Goal: Answer question/provide support

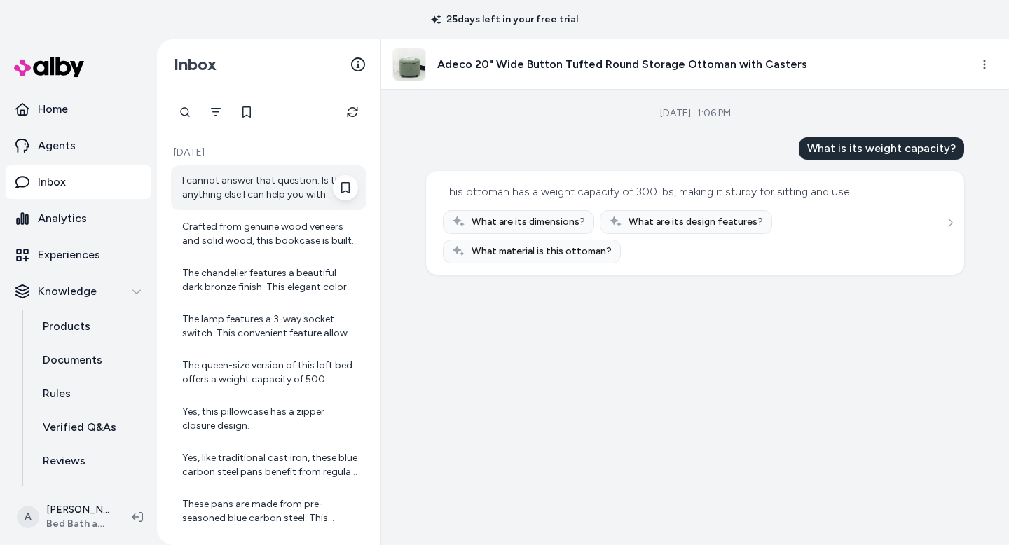
click at [296, 195] on div "I cannot answer that question. Is there anything else I can help you with regar…" at bounding box center [270, 188] width 176 height 28
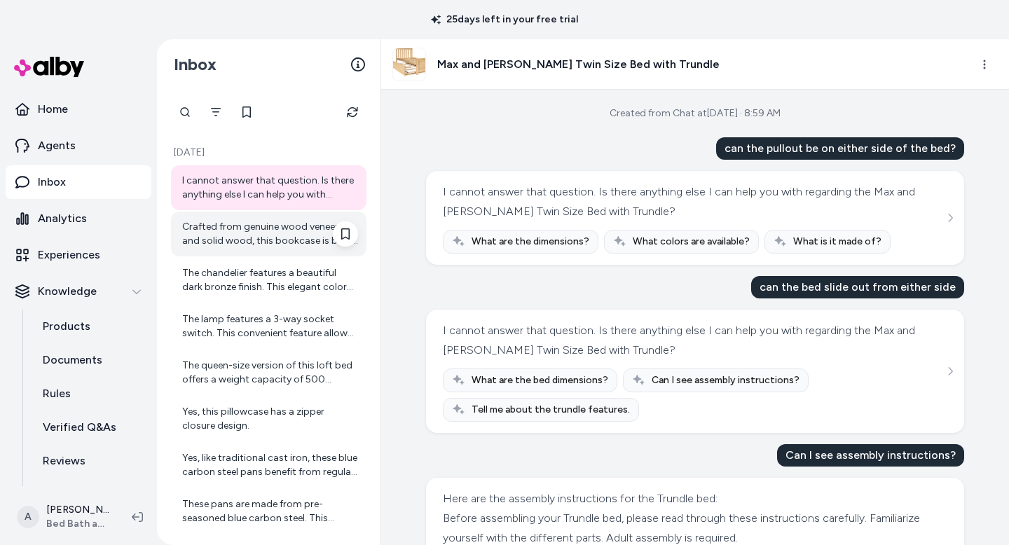
click at [282, 245] on div "Crafted from genuine wood veneers and solid wood, this bookcase is built to las…" at bounding box center [270, 234] width 176 height 28
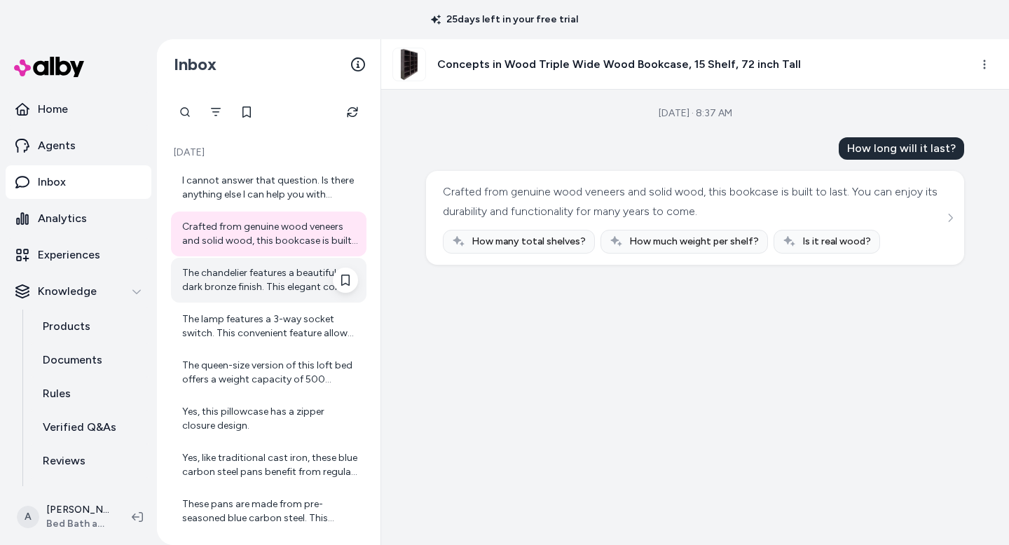
click at [274, 284] on div "The chandelier features a beautiful dark bronze finish. This elegant color prov…" at bounding box center [270, 280] width 176 height 28
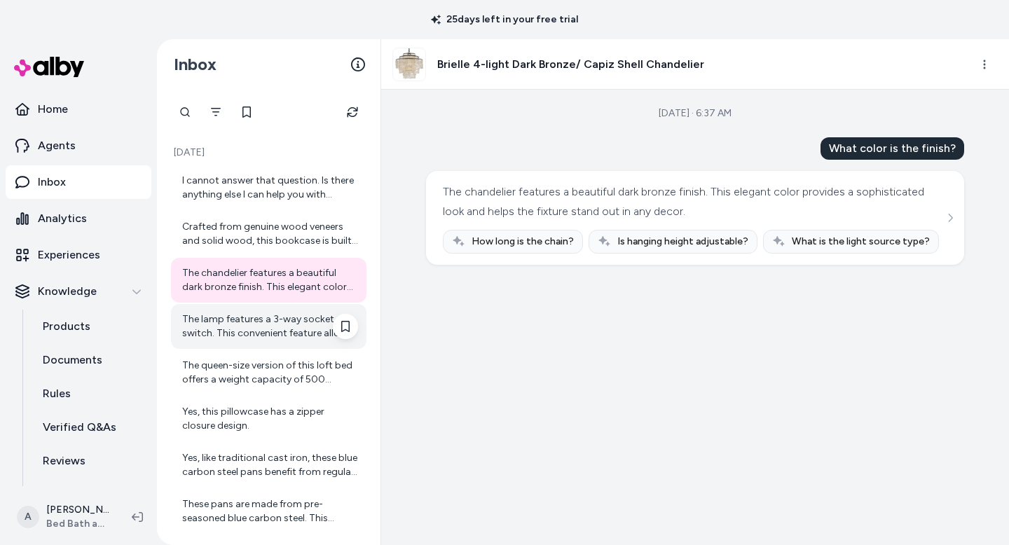
click at [263, 334] on div "The lamp features a 3-way socket switch. This convenient feature allows you to …" at bounding box center [270, 327] width 176 height 28
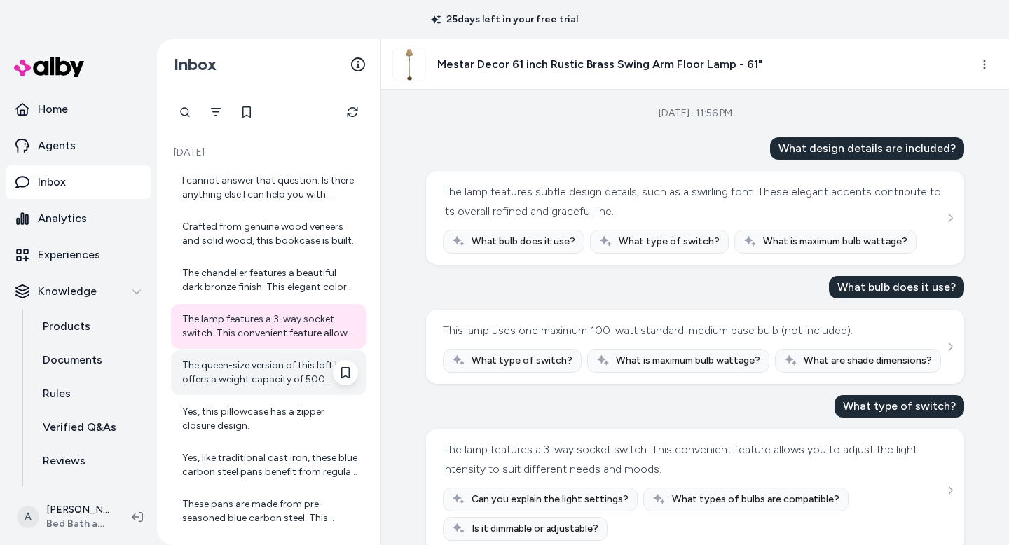
click at [256, 369] on div "The queen-size version of this loft bed offers a weight capacity of 500 pounds.…" at bounding box center [270, 373] width 176 height 28
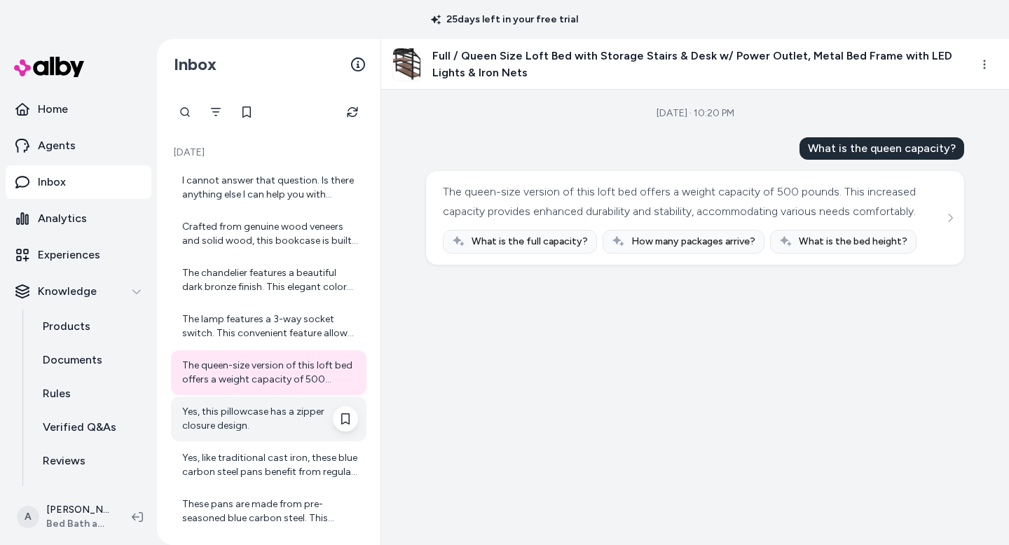
click at [256, 418] on div "Yes, this pillowcase has a zipper closure design." at bounding box center [270, 419] width 176 height 28
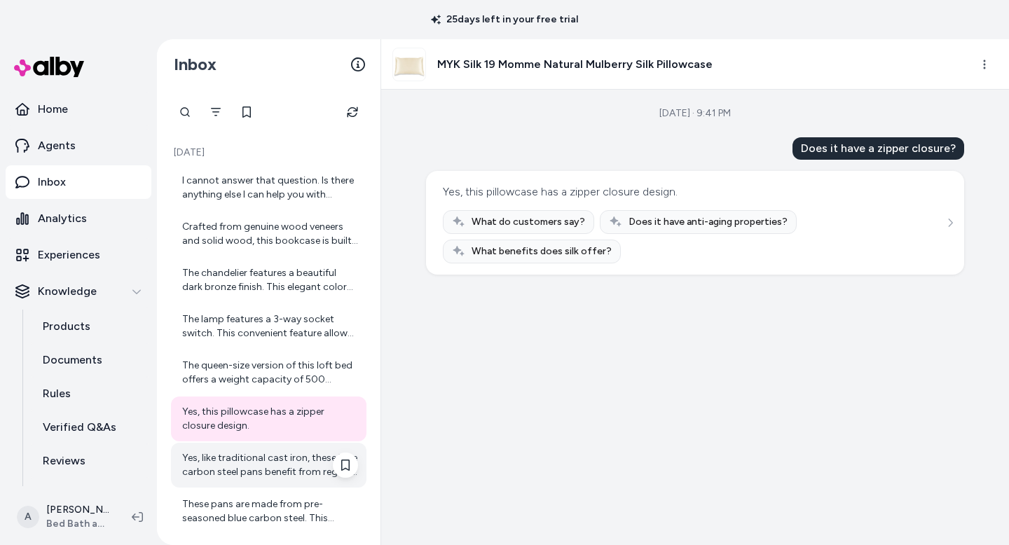
click at [263, 465] on div "Yes, like traditional cast iron, these blue carbon steel pans benefit from regu…" at bounding box center [270, 465] width 176 height 28
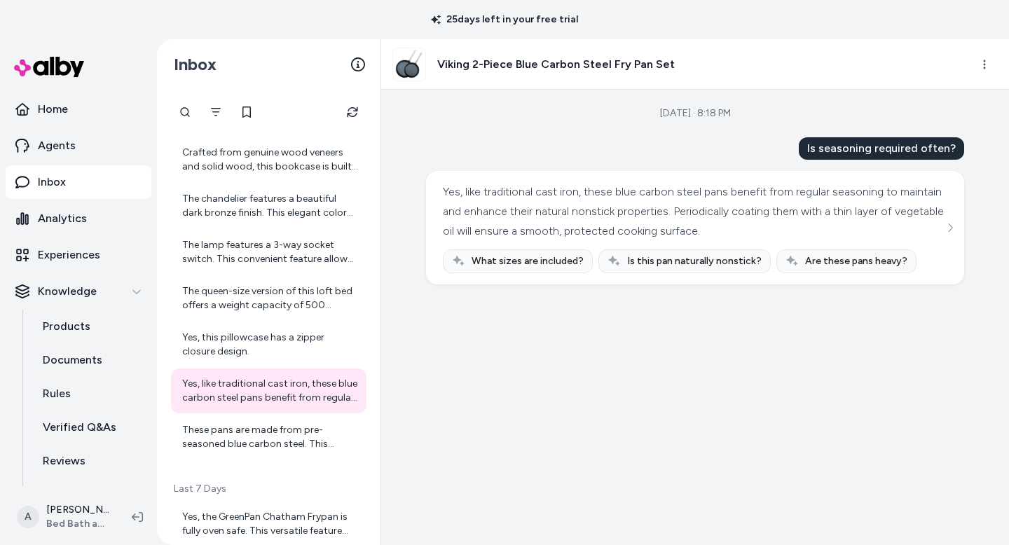
scroll to position [76, 0]
click at [277, 240] on div "The lamp features a 3-way socket switch. This convenient feature allows you to …" at bounding box center [270, 251] width 176 height 28
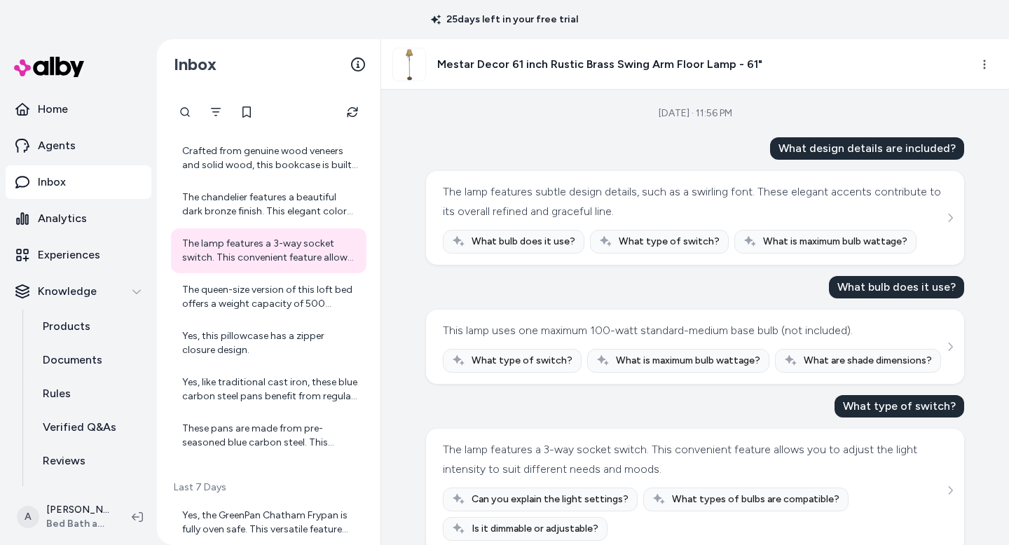
scroll to position [24, 0]
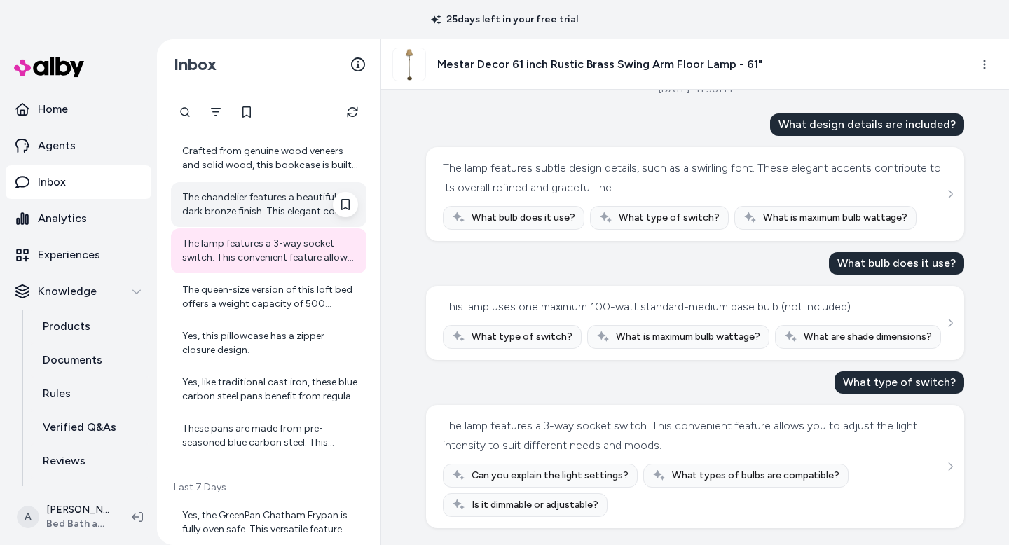
click at [268, 203] on div "The chandelier features a beautiful dark bronze finish. This elegant color prov…" at bounding box center [270, 205] width 176 height 28
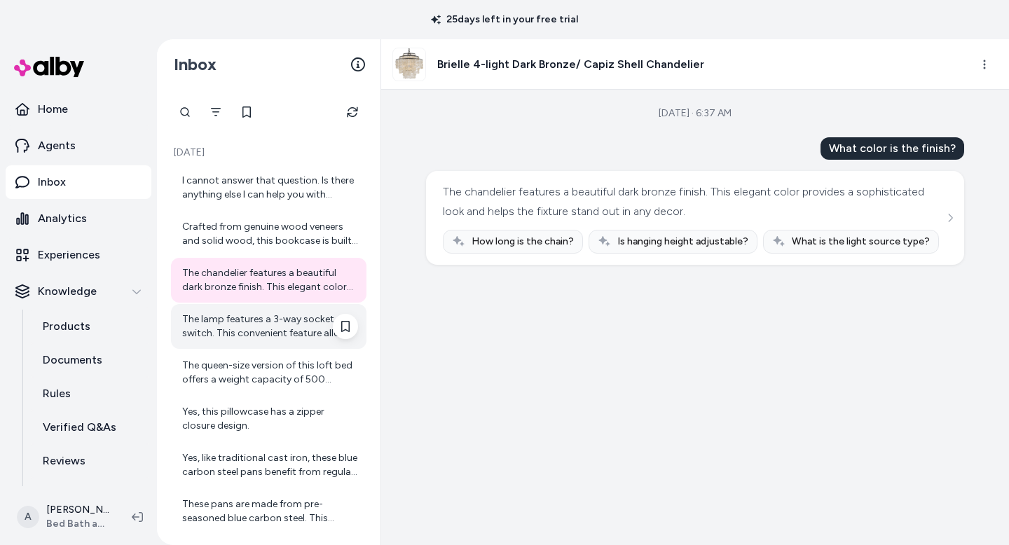
click at [260, 322] on div "The lamp features a 3-way socket switch. This convenient feature allows you to …" at bounding box center [270, 327] width 176 height 28
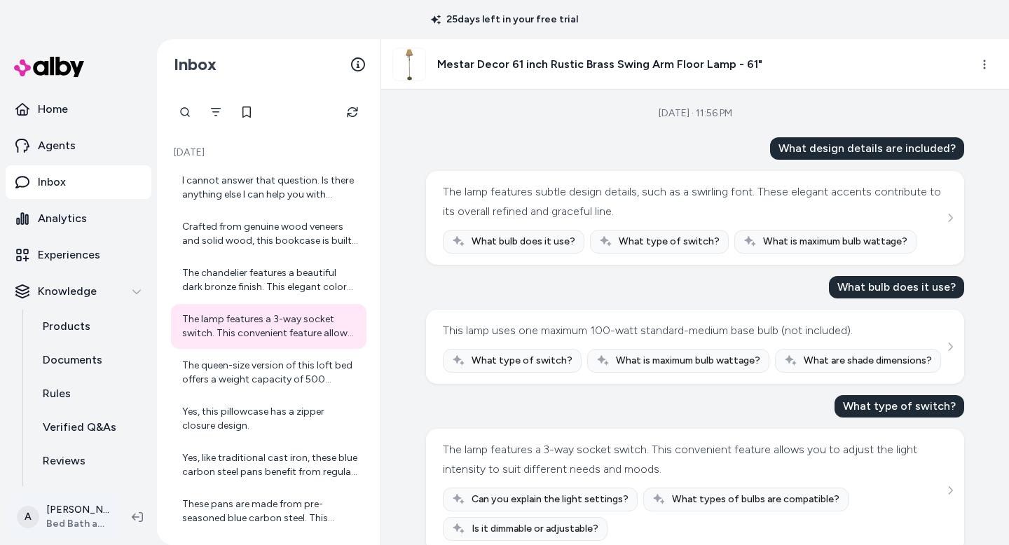
click at [81, 519] on html "25 days left in your free trial Home Agents Inbox Analytics Experiences Knowled…" at bounding box center [504, 272] width 1009 height 545
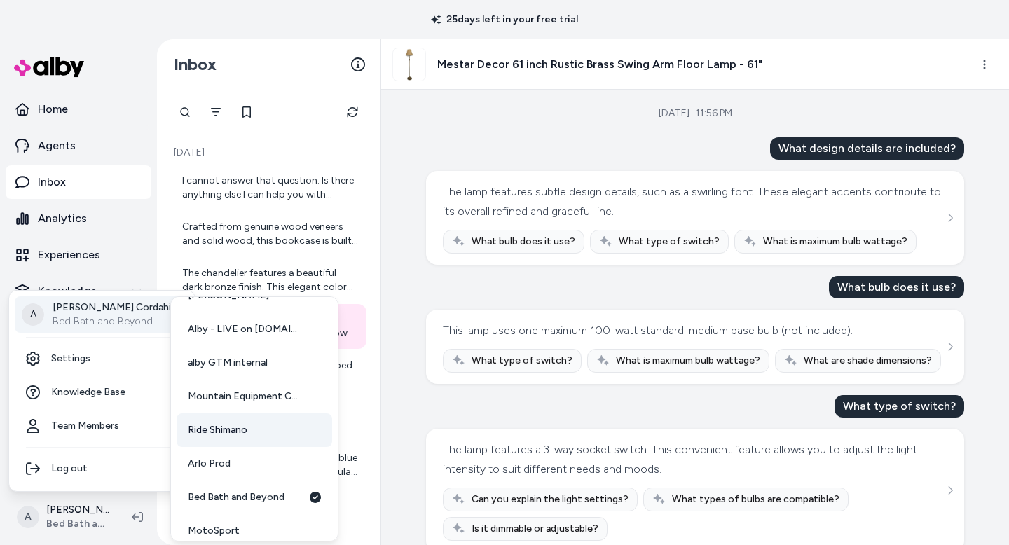
scroll to position [61, 0]
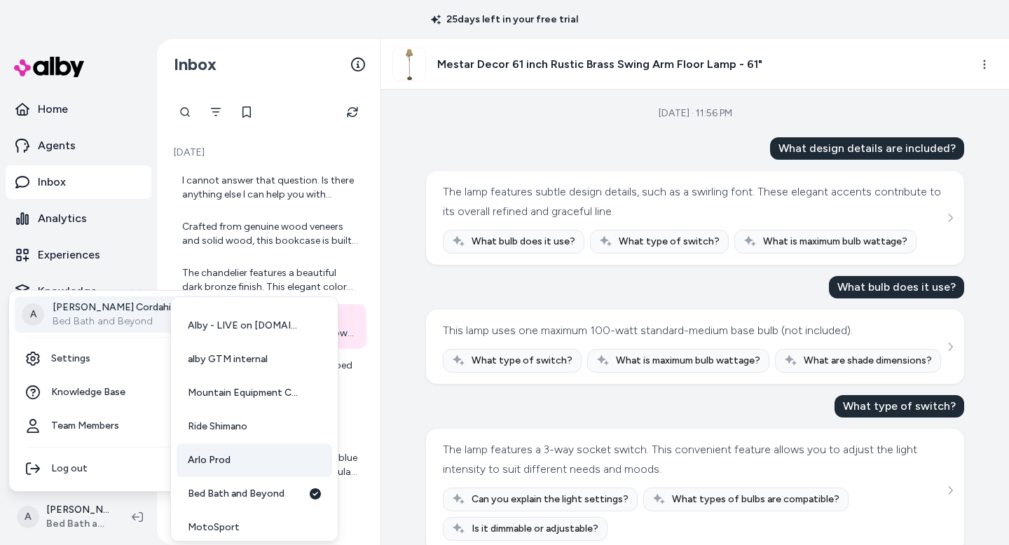
click at [263, 465] on link "Arlo Prod" at bounding box center [255, 461] width 156 height 34
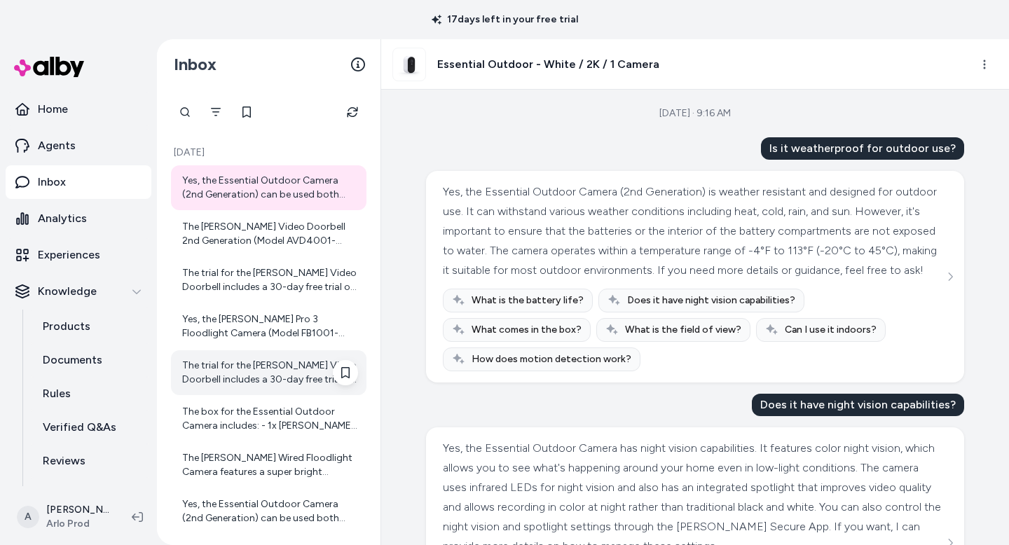
click at [230, 359] on div "The trial for the [PERSON_NAME] Video Doorbell includes a 30-day free trial of …" at bounding box center [270, 373] width 176 height 28
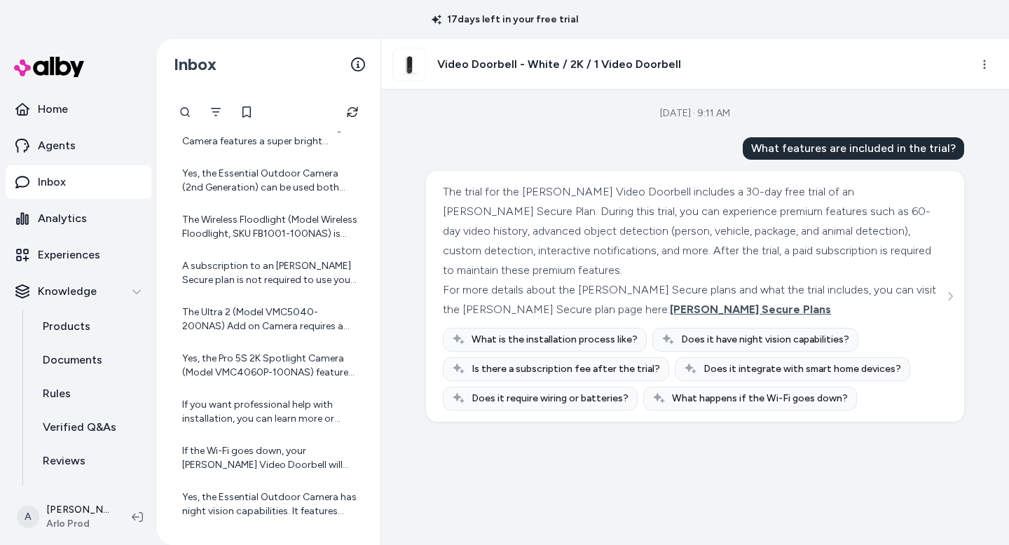
scroll to position [334, 0]
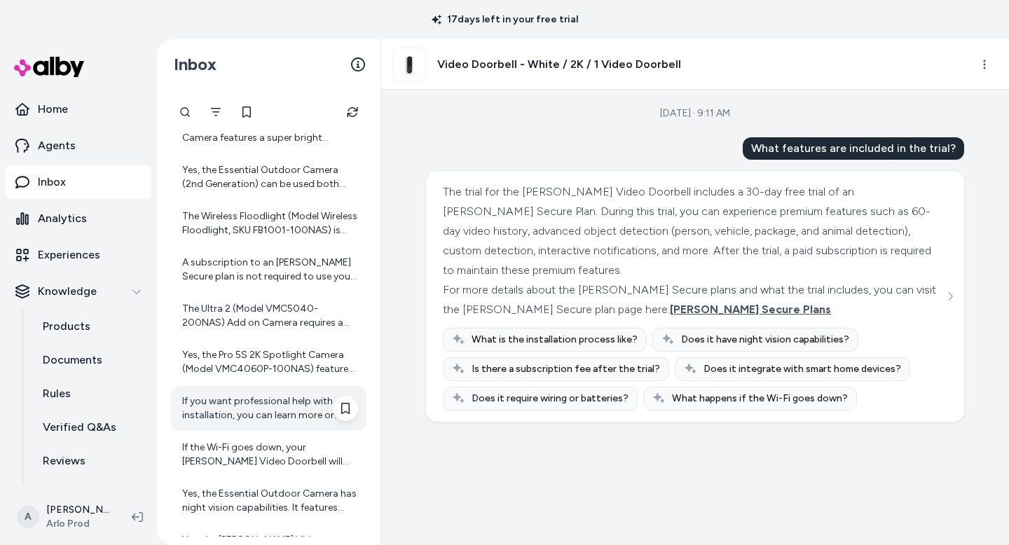
click at [245, 410] on div "If you want professional help with installation, you can learn more or book pro…" at bounding box center [270, 409] width 176 height 28
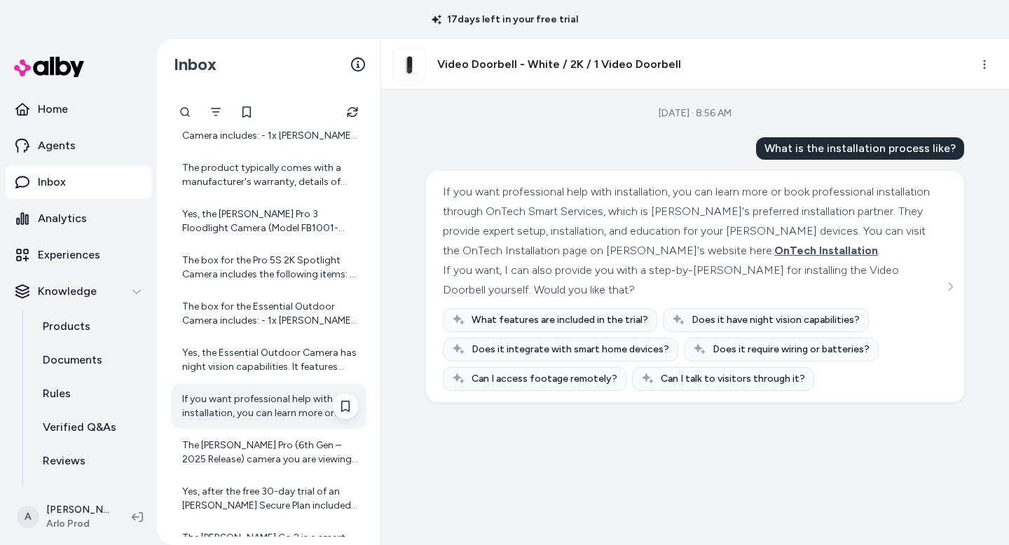
scroll to position [987, 0]
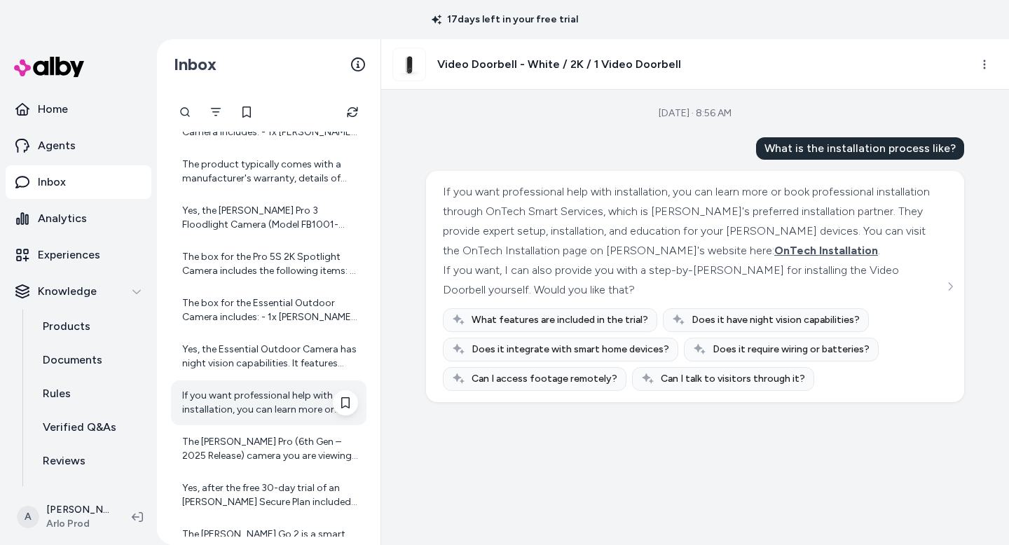
click at [244, 389] on div "If you want professional help with installation, you can learn more or book pro…" at bounding box center [270, 403] width 176 height 28
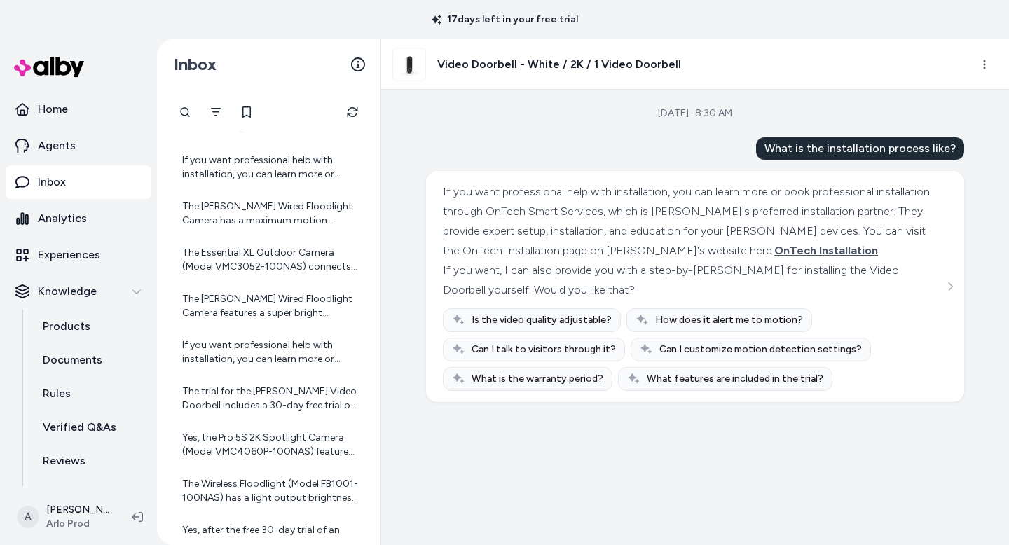
scroll to position [1474, 0]
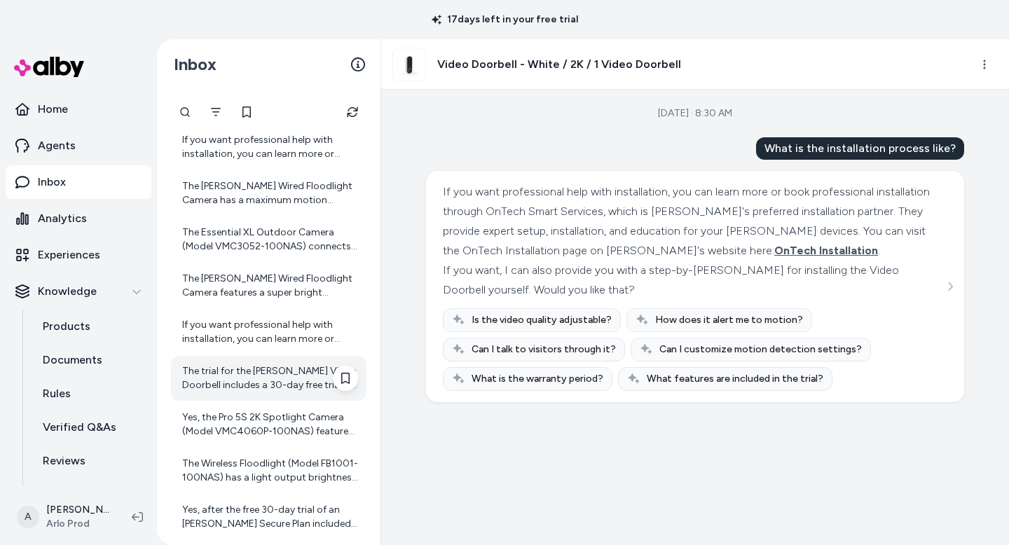
click at [246, 375] on div "The trial for the Arlo Video Doorbell includes a 30-day free trial of an Arlo S…" at bounding box center [270, 378] width 176 height 28
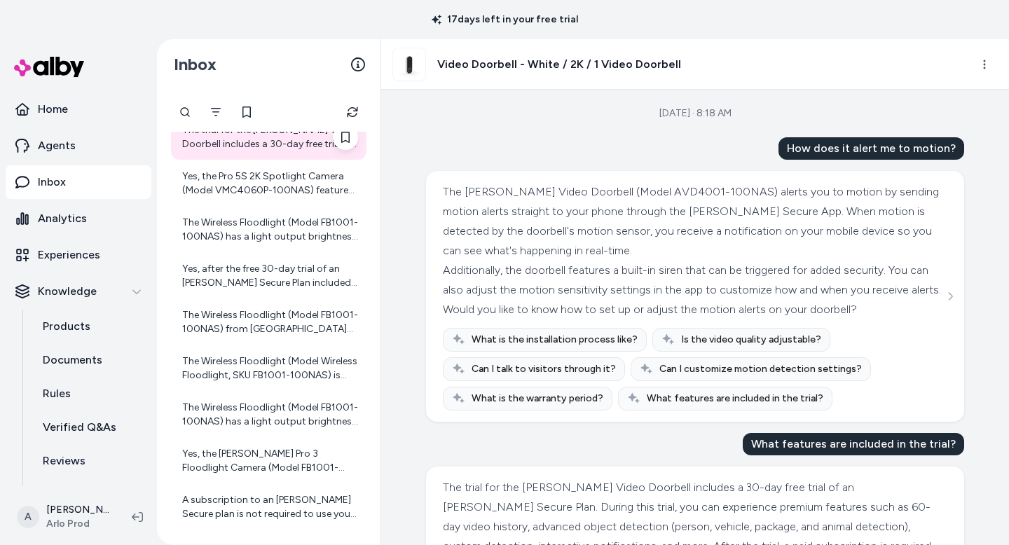
scroll to position [1718, 0]
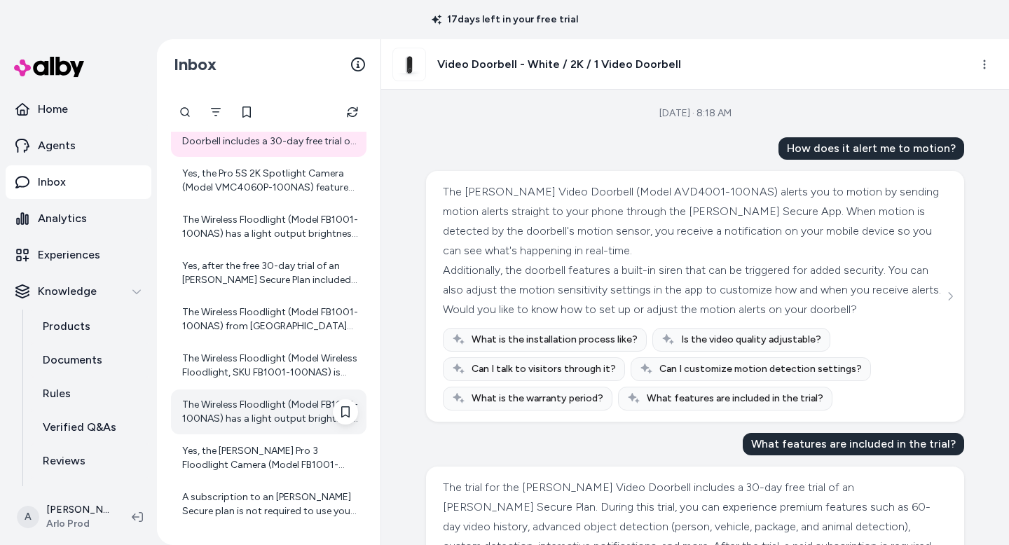
click at [241, 406] on div "The Wireless Floodlight (Model FB1001-100NAS) has a light output brightness of …" at bounding box center [270, 412] width 176 height 28
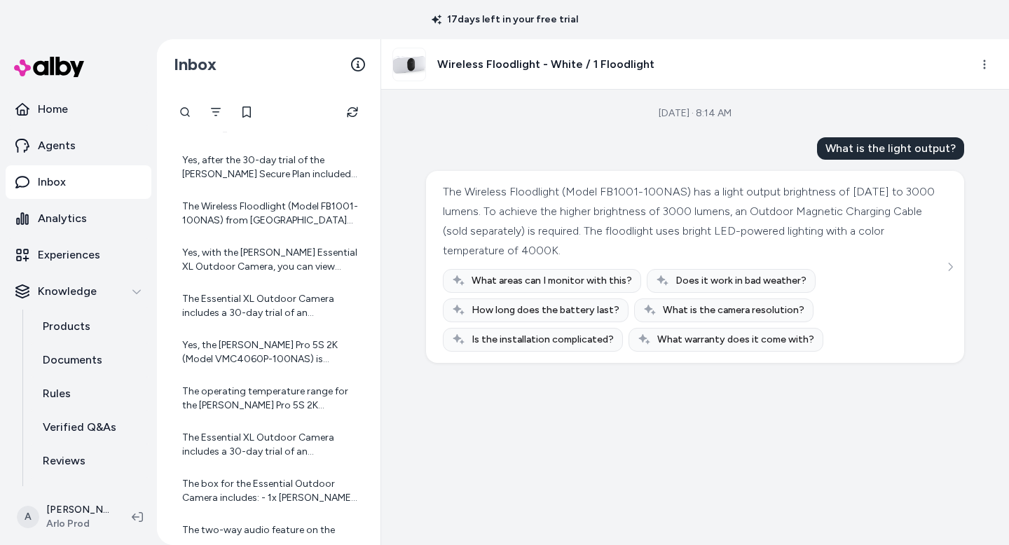
scroll to position [2242, 0]
click at [242, 400] on div "The operating temperature range for the Arlo Pro 5S 2K Spotlight Camera (Model …" at bounding box center [270, 397] width 176 height 28
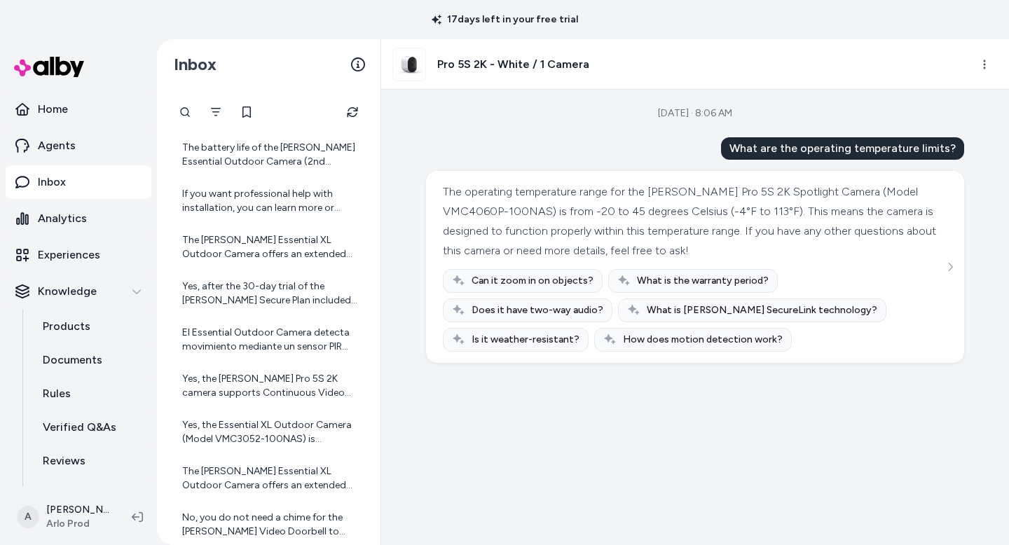
scroll to position [3106, 0]
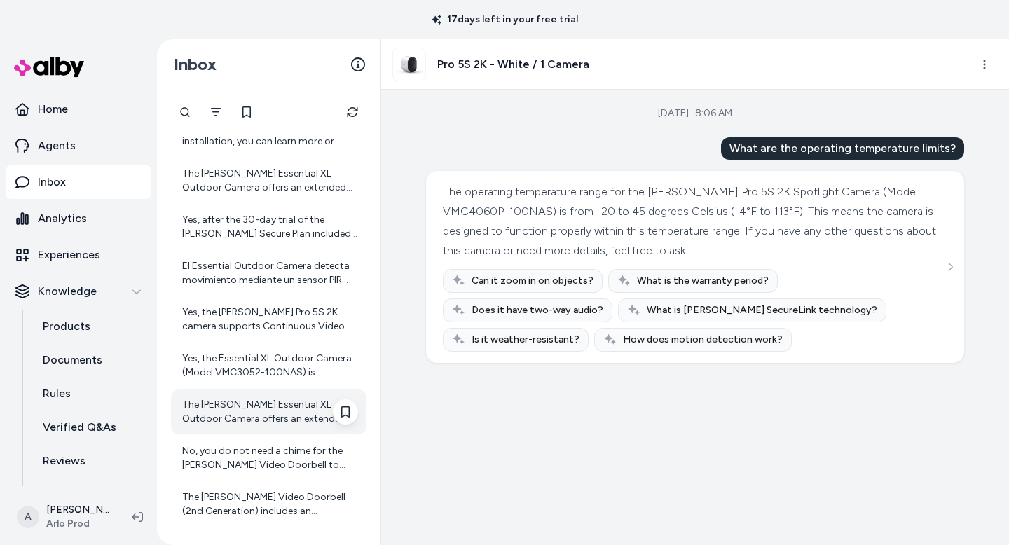
click at [261, 419] on div "The Arlo Essential XL Outdoor Camera offers an extended battery life of up to 1…" at bounding box center [270, 412] width 176 height 28
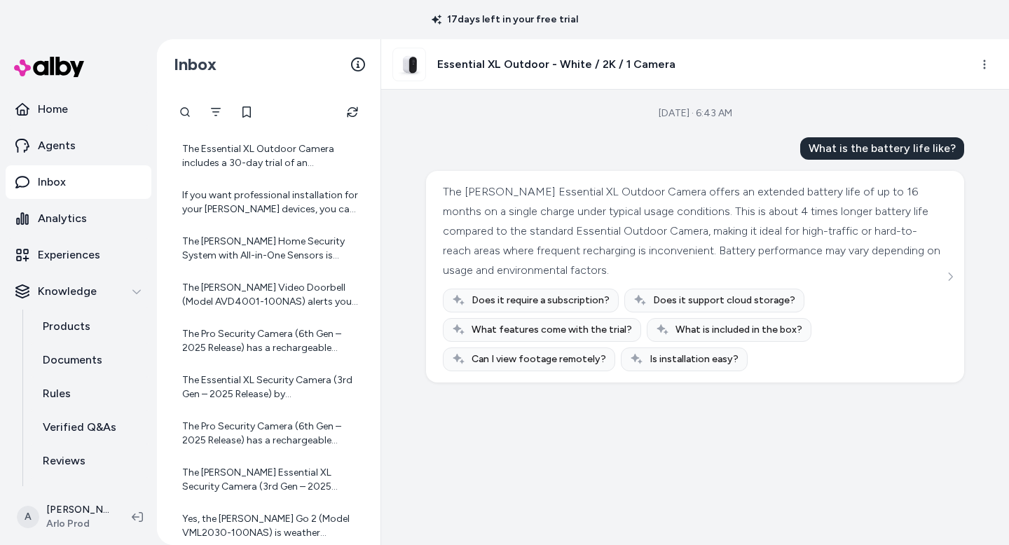
scroll to position [4494, 0]
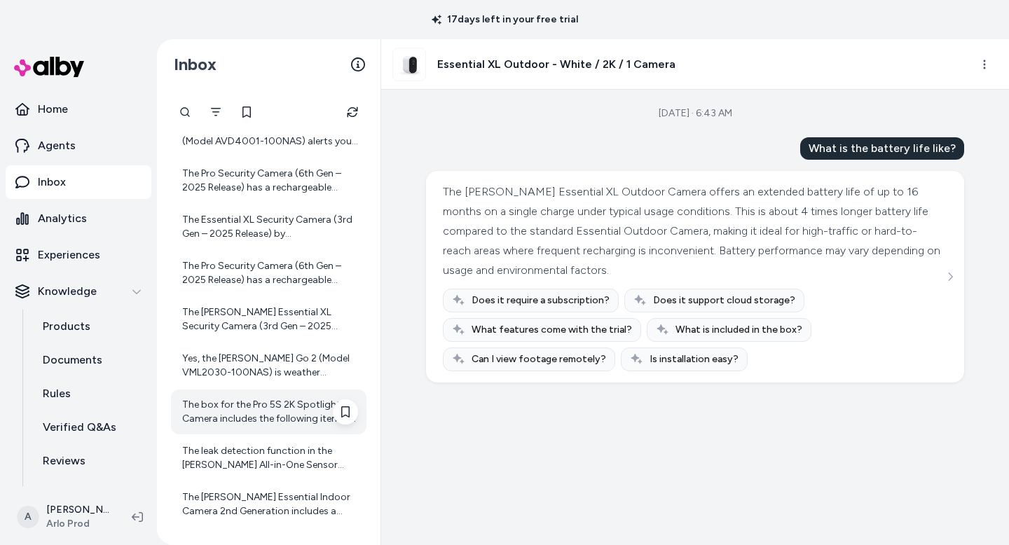
click at [261, 416] on div "The box for the Pro 5S 2K Spotlight Camera includes the following items: - 1x P…" at bounding box center [270, 412] width 176 height 28
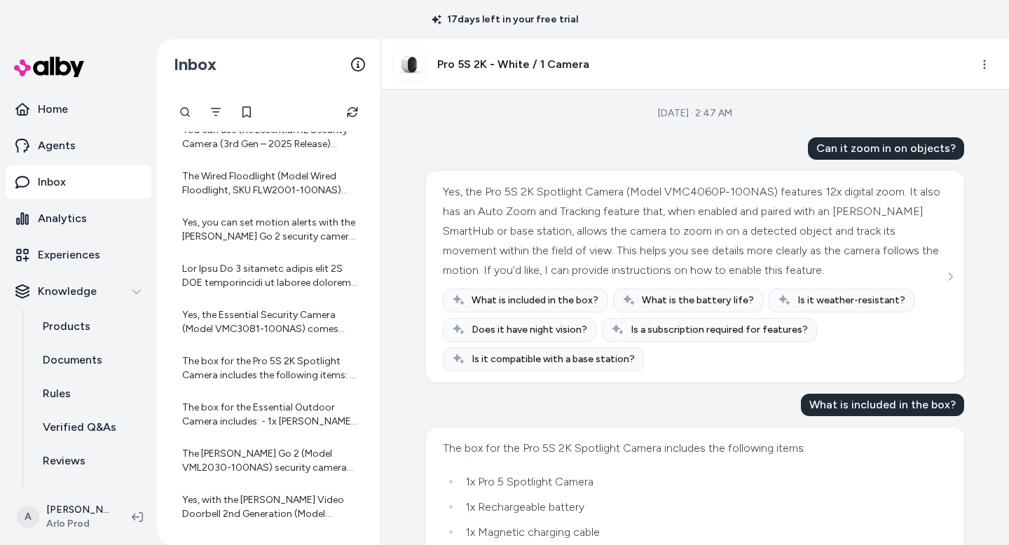
scroll to position [5187, 0]
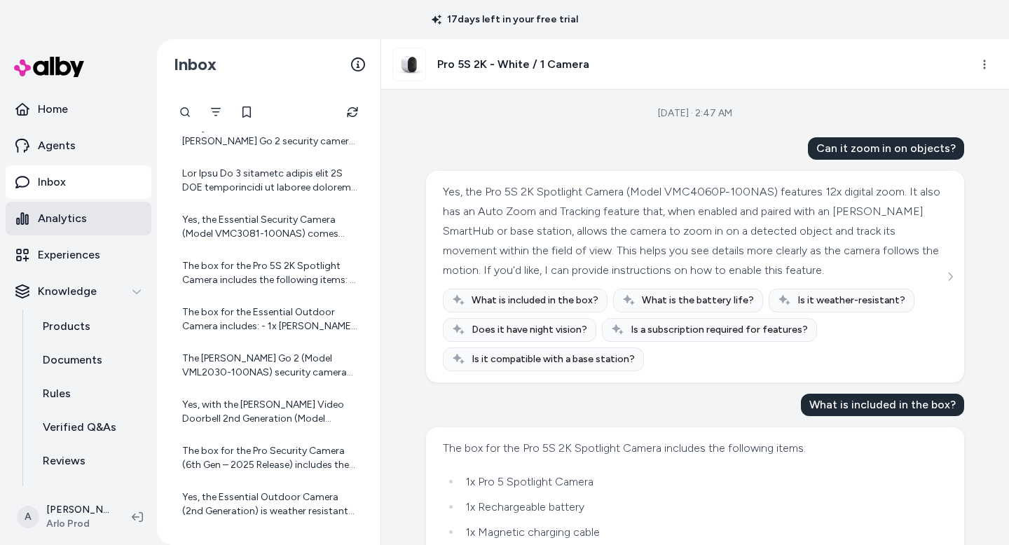
click at [63, 220] on p "Analytics" at bounding box center [62, 218] width 49 height 17
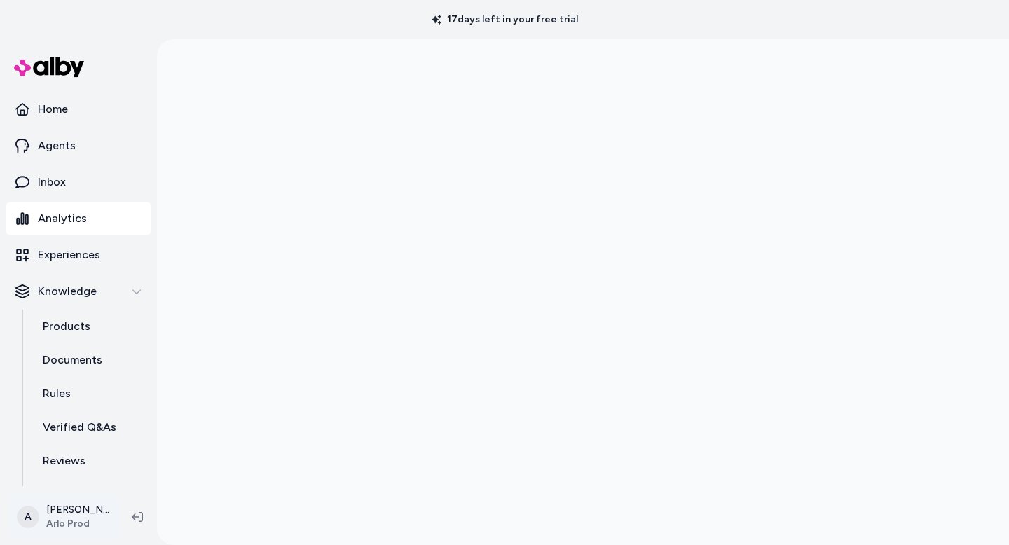
click at [60, 520] on html "17 days left in your free trial Home Agents Inbox Analytics Experiences Knowled…" at bounding box center [504, 272] width 1009 height 545
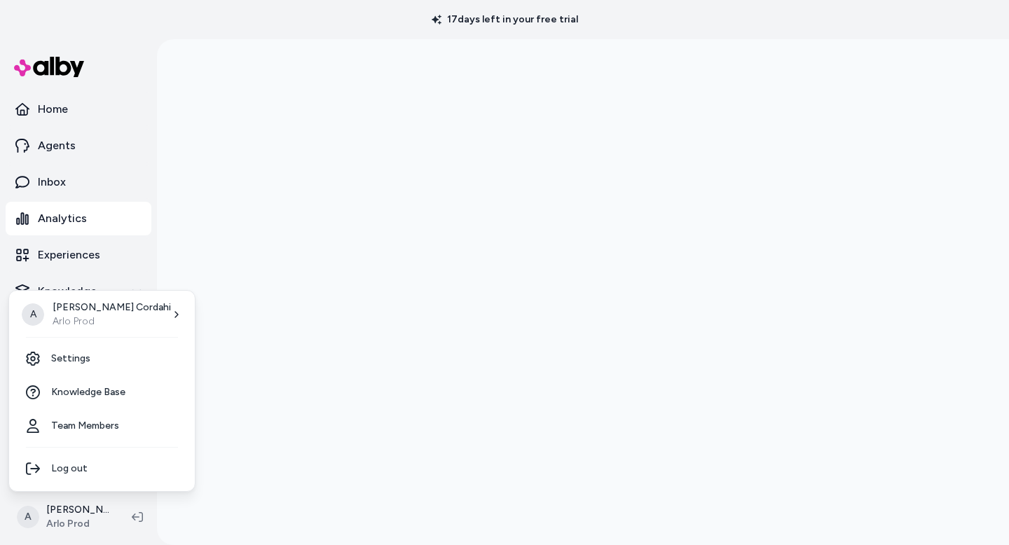
click at [145, 22] on html "17 days left in your free trial Home Agents Inbox Analytics Experiences Knowled…" at bounding box center [504, 272] width 1009 height 545
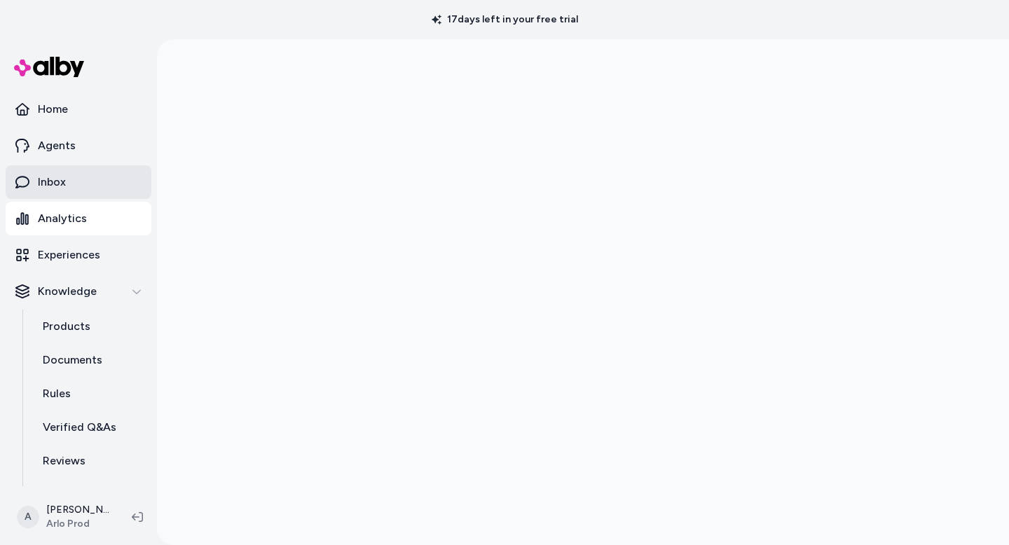
click at [109, 183] on link "Inbox" at bounding box center [79, 182] width 146 height 34
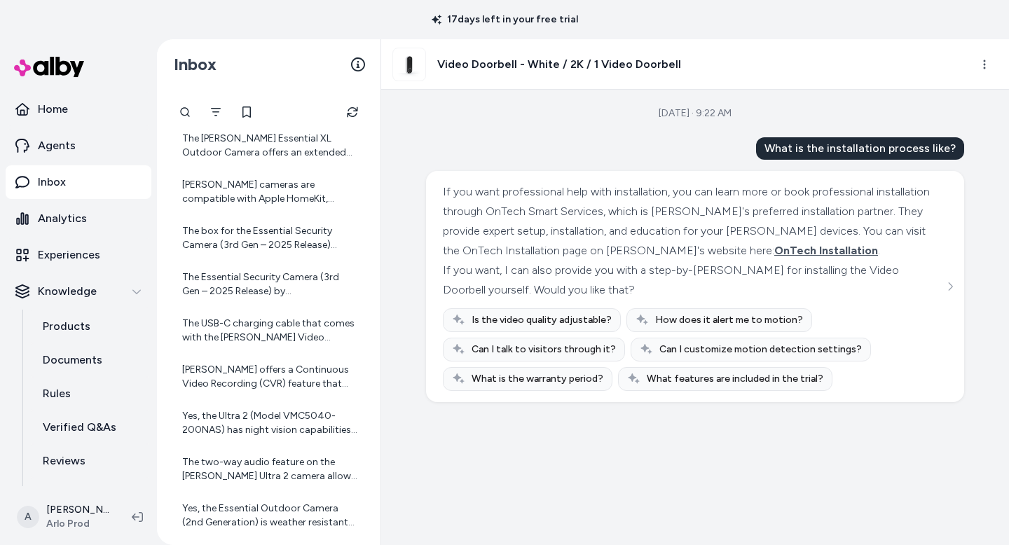
scroll to position [6575, 0]
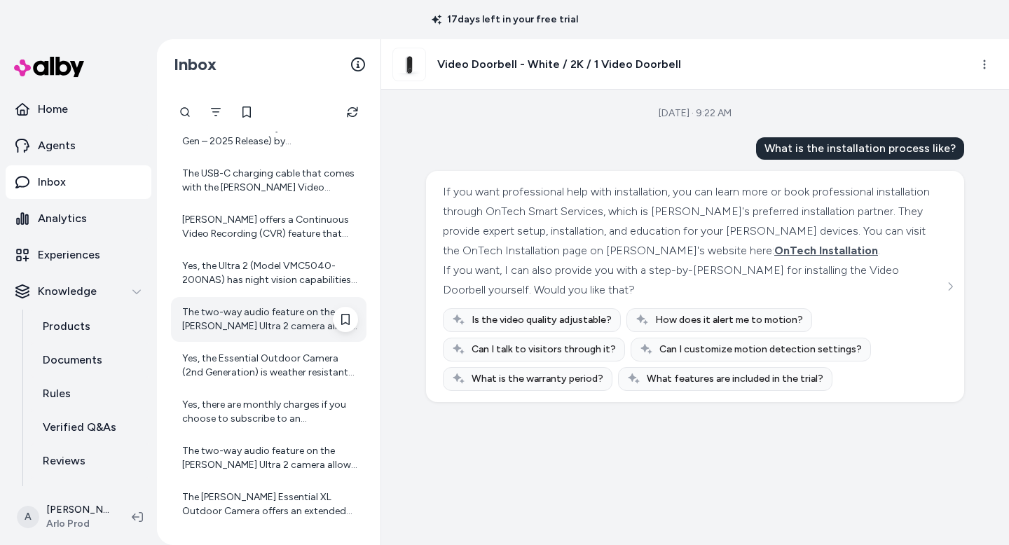
click at [233, 326] on div "The two-way audio feature on the Arlo Ultra 2 camera allows you to both listen …" at bounding box center [270, 320] width 176 height 28
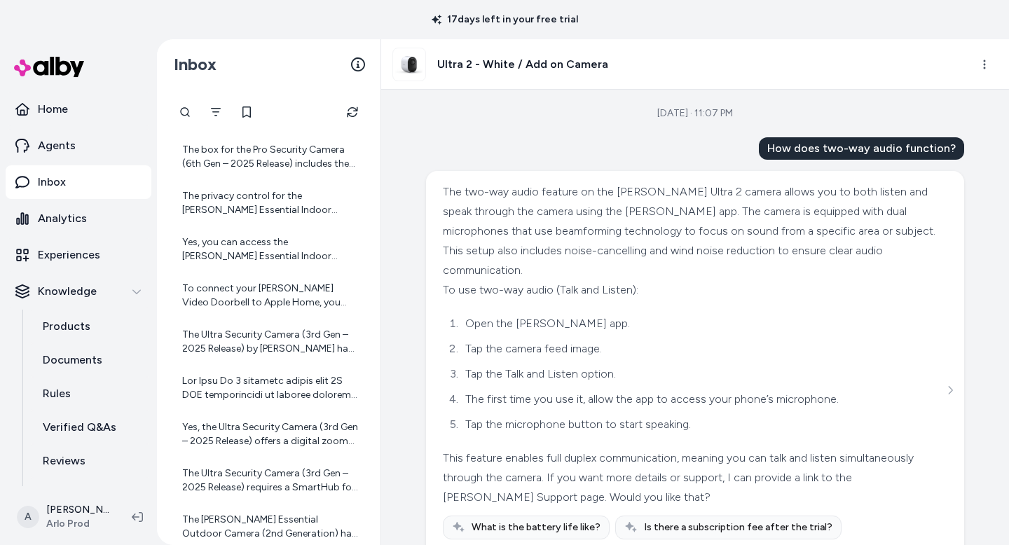
scroll to position [5954, 0]
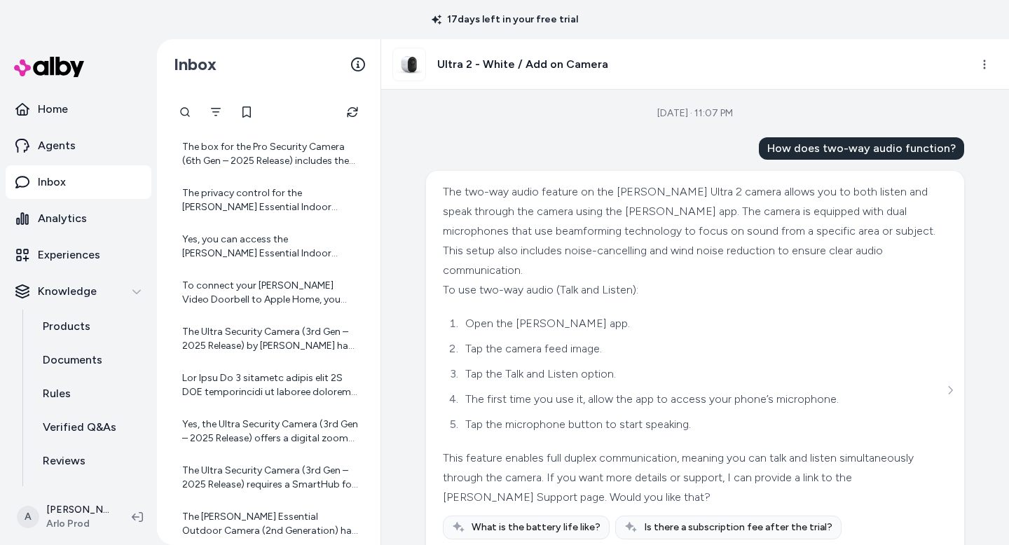
click at [233, 326] on div "The Ultra Security Camera (3rd Gen – 2025 Release) by ARLO has a battery life o…" at bounding box center [270, 339] width 176 height 28
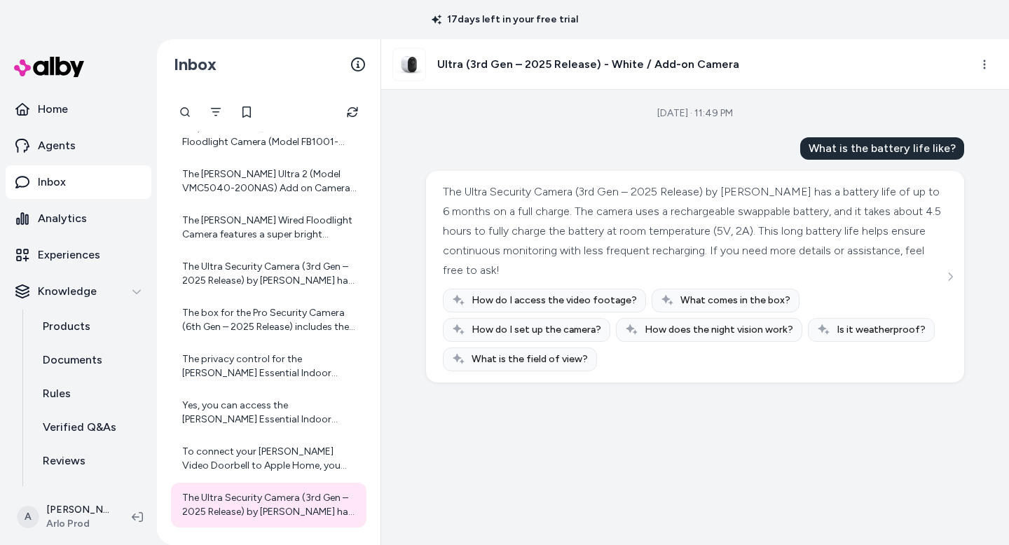
scroll to position [5783, 0]
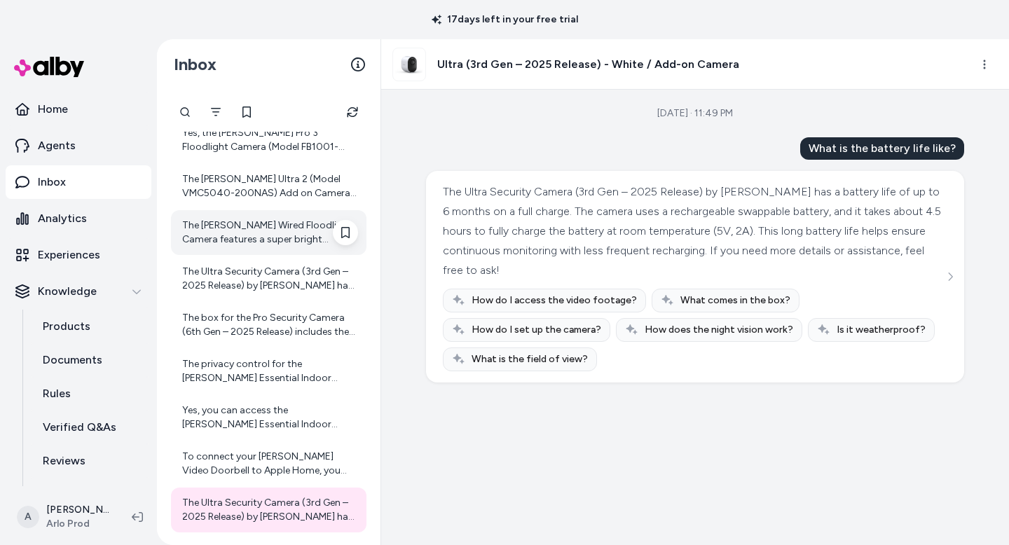
click at [217, 236] on div "The Arlo Wired Floodlight Camera features a super bright floodlight with adjust…" at bounding box center [270, 233] width 176 height 28
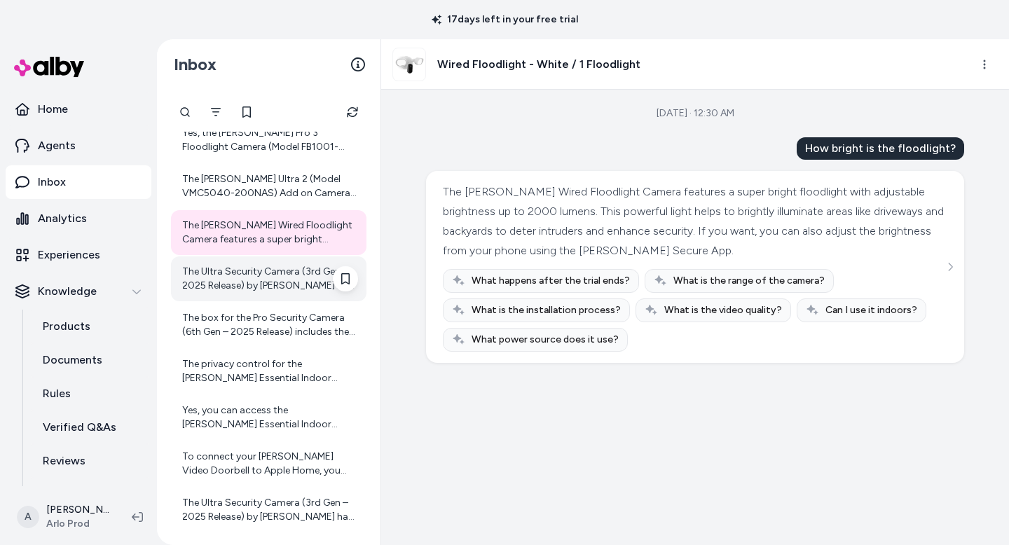
click at [226, 275] on div "The Ultra Security Camera (3rd Gen – 2025 Release) by ARLO has a battery life o…" at bounding box center [270, 279] width 176 height 28
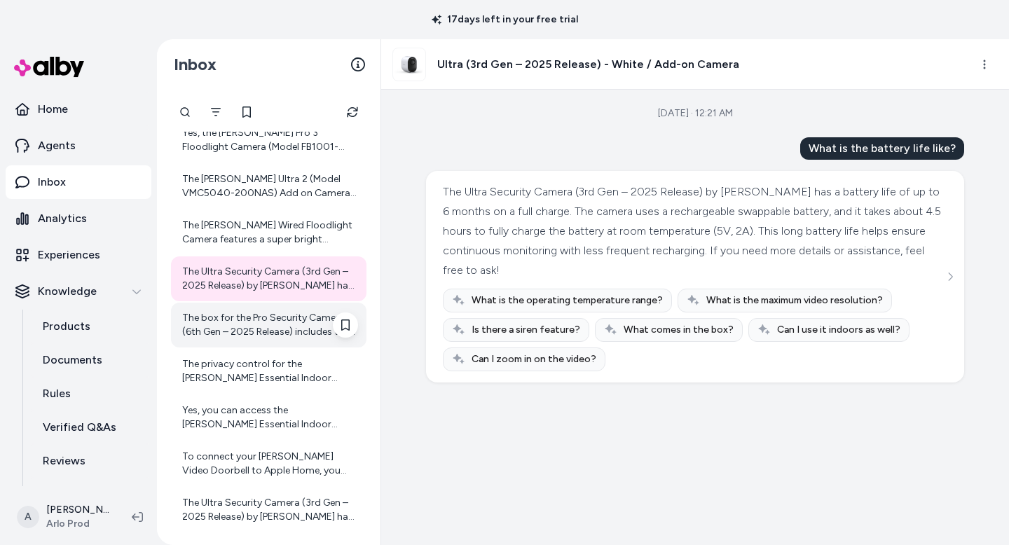
click at [234, 334] on div "The box for the Pro Security Camera (6th Gen – 2025 Release) includes the follo…" at bounding box center [270, 325] width 176 height 28
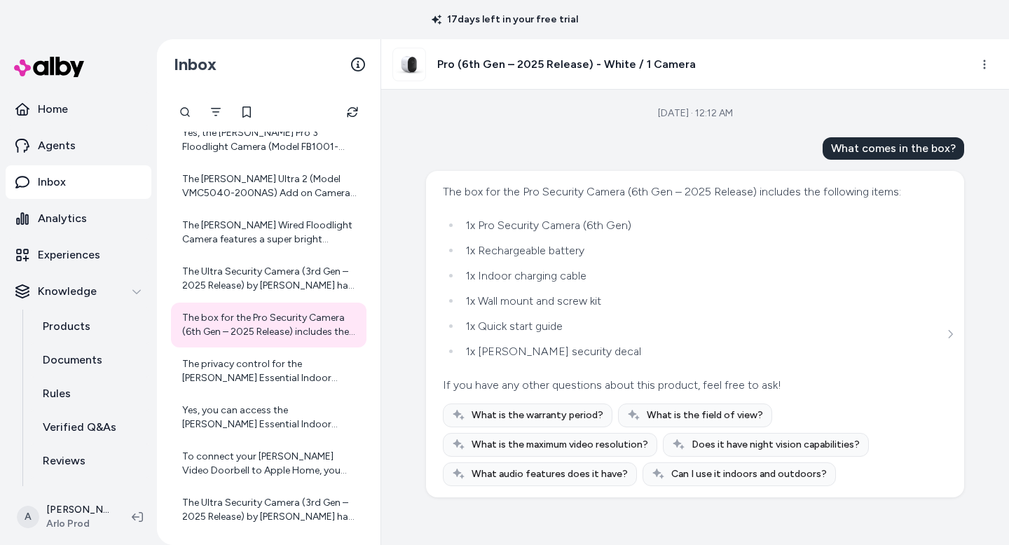
click at [124, 506] on div "A Alex Cordahi Arlo Prod" at bounding box center [78, 517] width 157 height 56
click at [87, 518] on html "17 days left in your free trial Home Agents Inbox Analytics Experiences Knowled…" at bounding box center [504, 272] width 1009 height 545
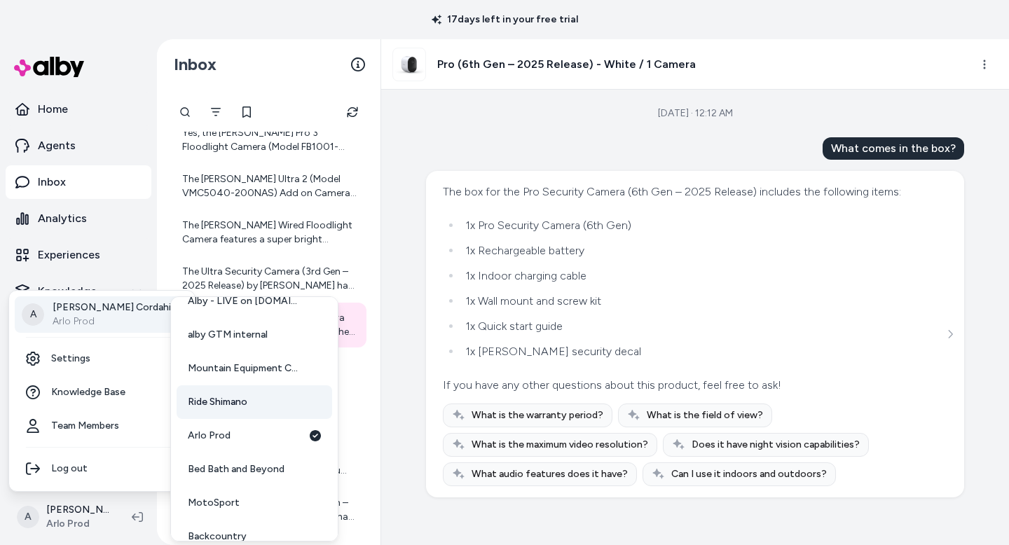
scroll to position [87, 0]
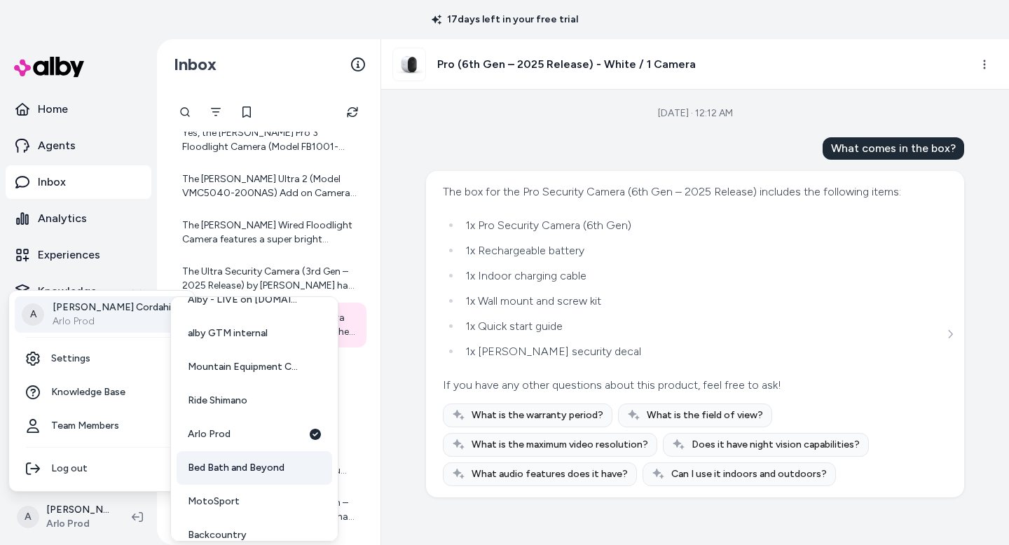
click at [251, 464] on span "Bed Bath and Beyond" at bounding box center [236, 468] width 97 height 14
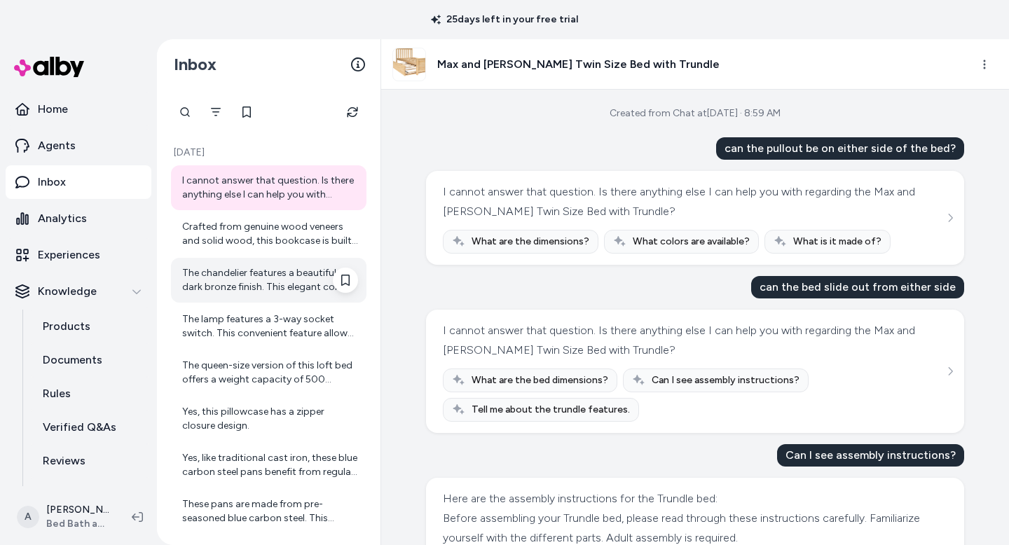
click at [283, 290] on div "The chandelier features a beautiful dark bronze finish. This elegant color prov…" at bounding box center [270, 280] width 176 height 28
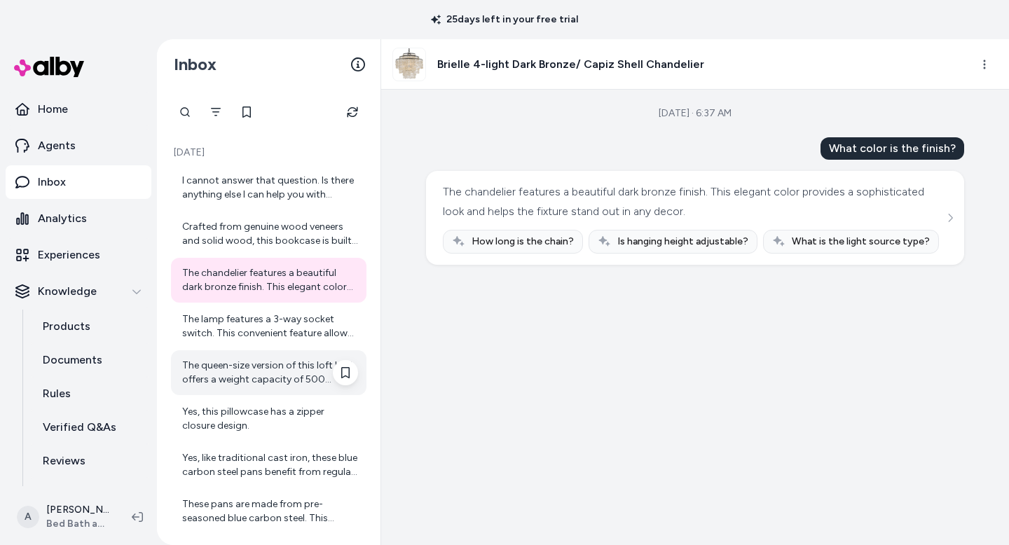
click at [290, 370] on div "The queen-size version of this loft bed offers a weight capacity of 500 pounds.…" at bounding box center [270, 373] width 176 height 28
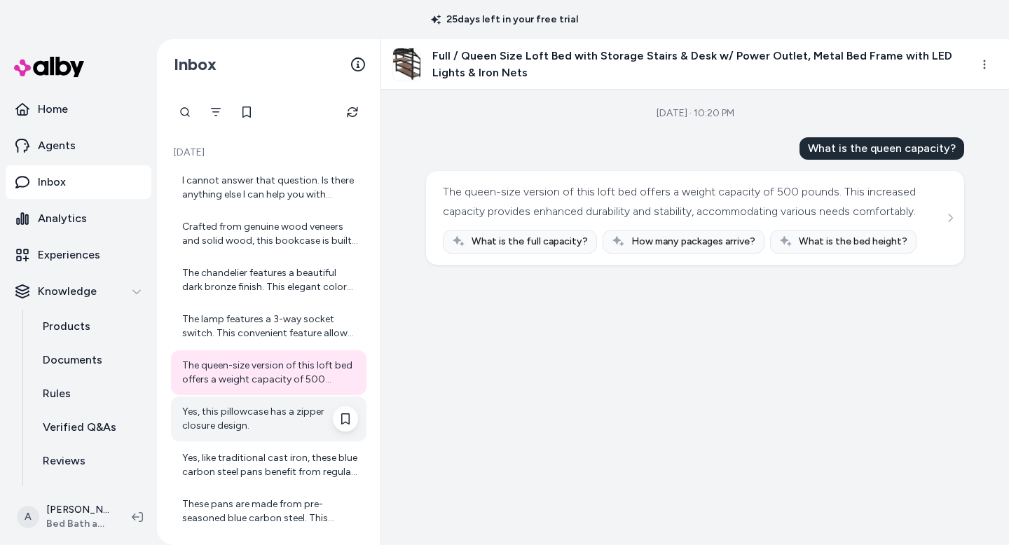
click at [285, 418] on div "Yes, this pillowcase has a zipper closure design." at bounding box center [270, 419] width 176 height 28
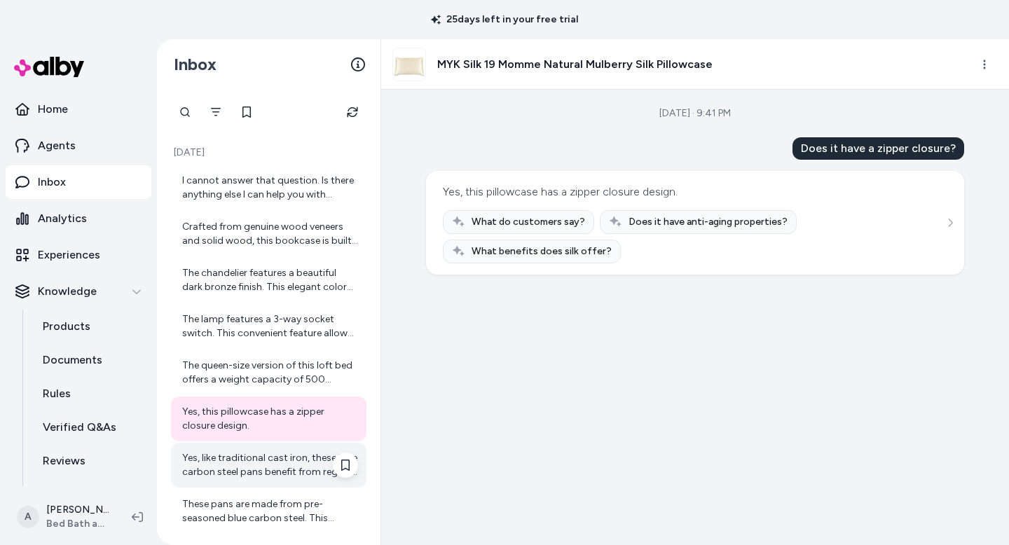
click at [280, 460] on div "Yes, like traditional cast iron, these blue carbon steel pans benefit from regu…" at bounding box center [270, 465] width 176 height 28
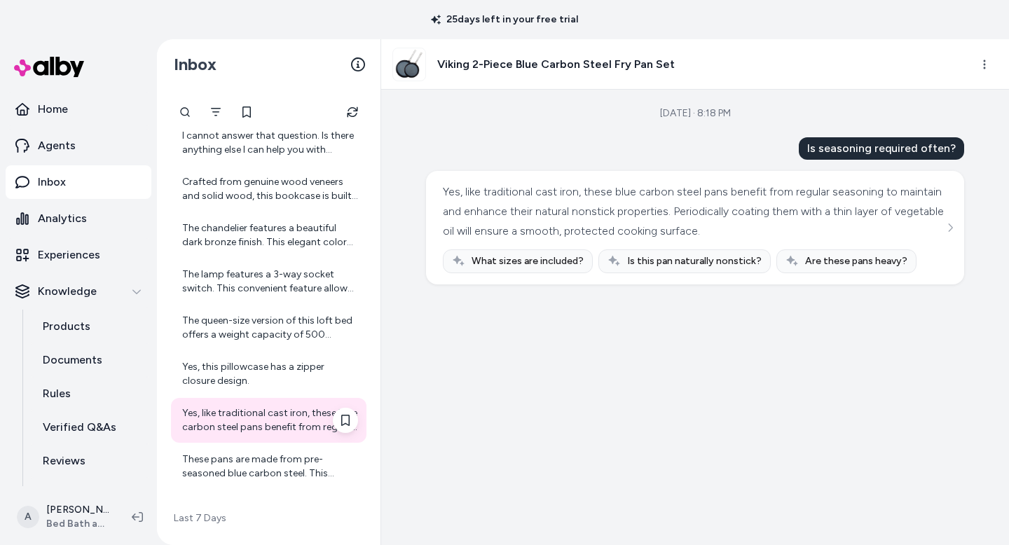
scroll to position [46, 0]
click at [278, 460] on div "These pans are made from pre-seasoned blue carbon steel. This advanced material…" at bounding box center [270, 465] width 176 height 28
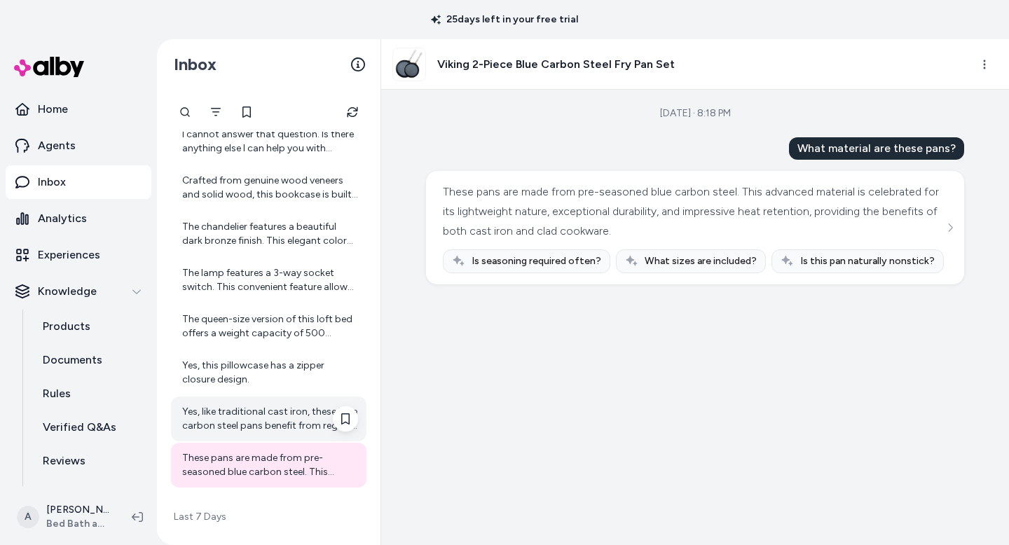
click at [268, 423] on div "Yes, like traditional cast iron, these blue carbon steel pans benefit from regu…" at bounding box center [270, 419] width 176 height 28
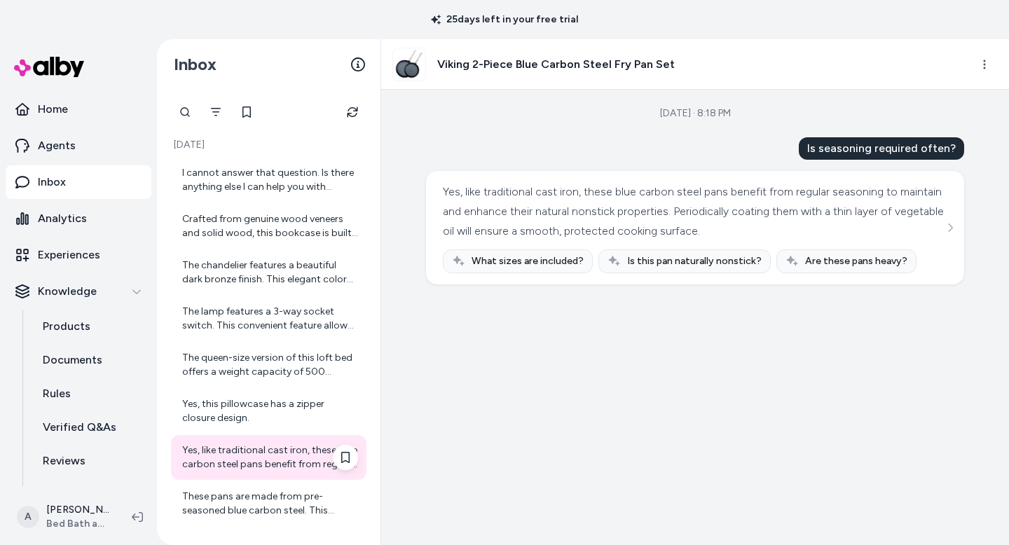
scroll to position [13, 0]
